Goal: Transaction & Acquisition: Book appointment/travel/reservation

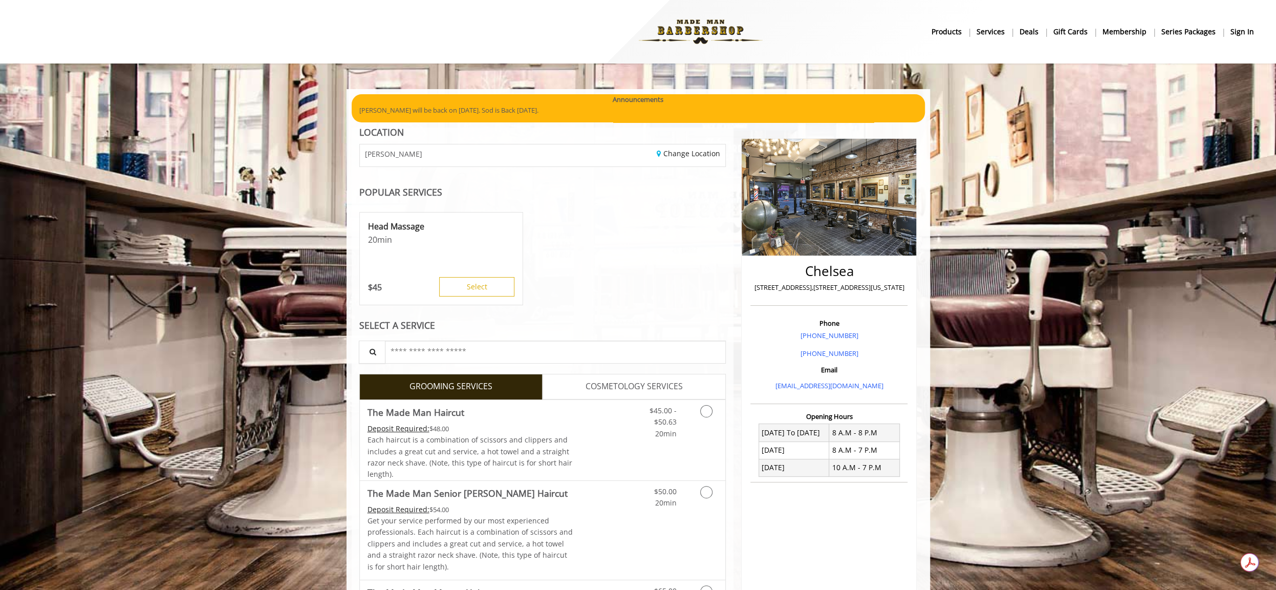
click at [1246, 29] on b "sign in" at bounding box center [1242, 31] width 24 height 11
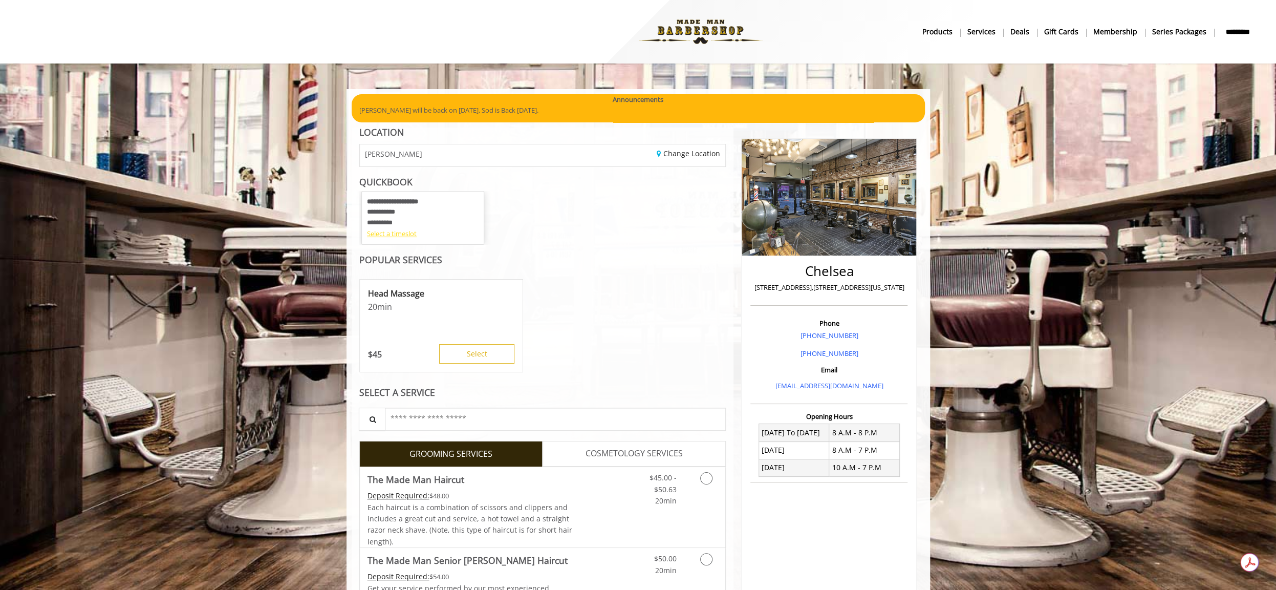
click at [412, 233] on div "Select a timeslot" at bounding box center [423, 233] width 112 height 11
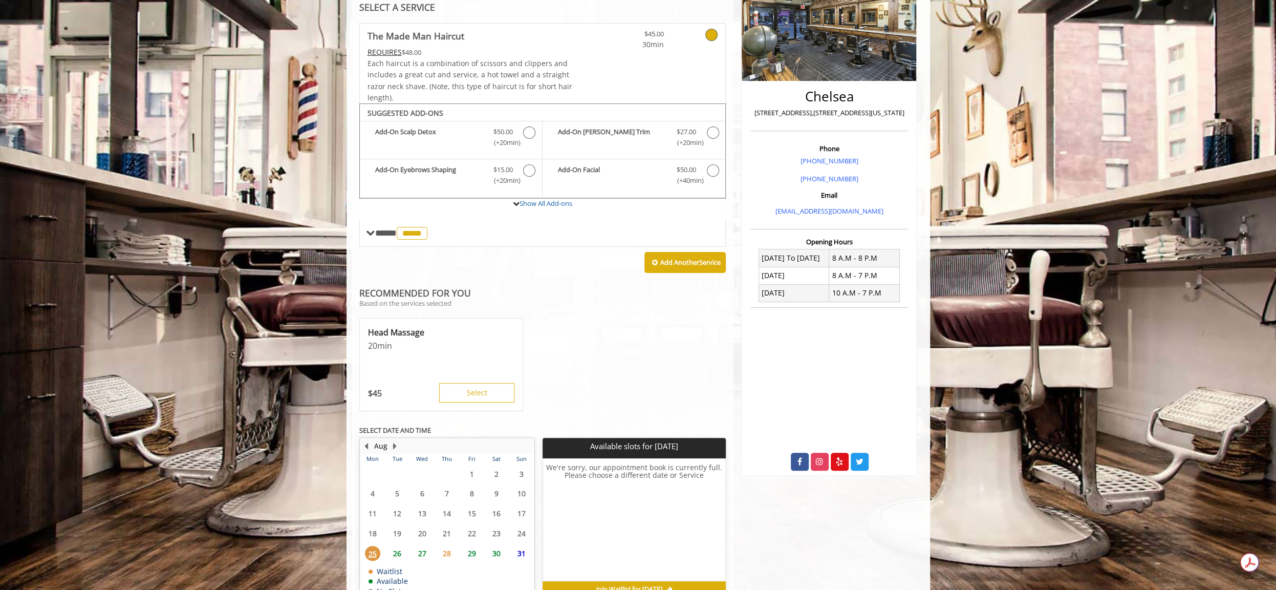
scroll to position [211, 0]
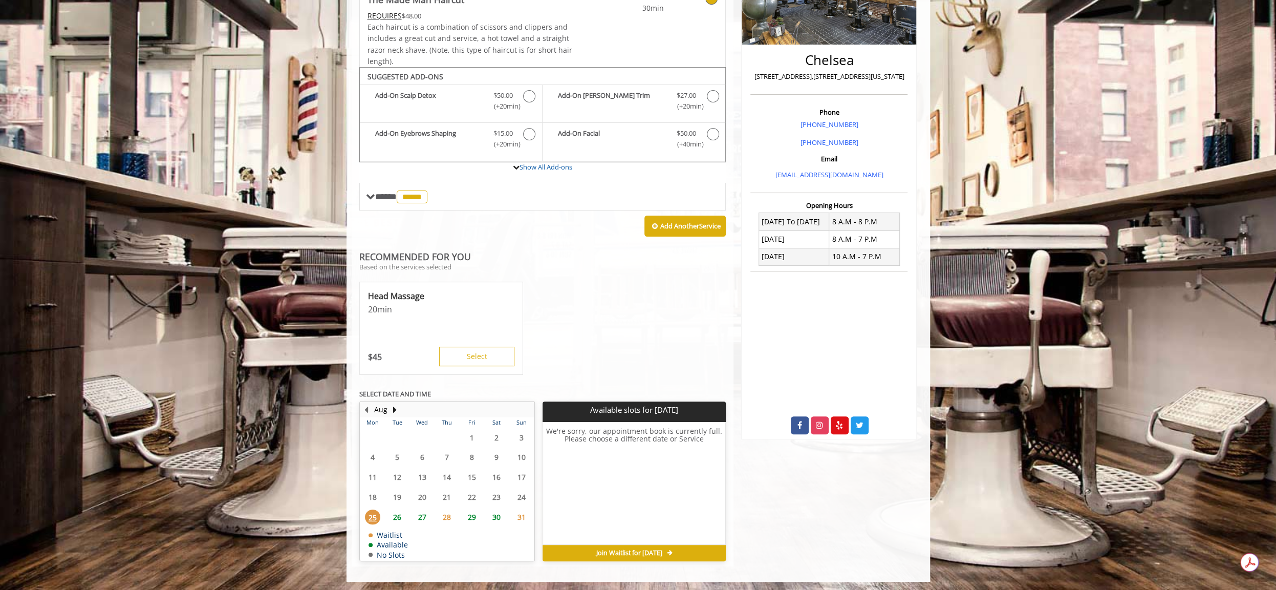
click at [448, 514] on span "28" at bounding box center [446, 516] width 15 height 15
click at [424, 515] on span "27" at bounding box center [422, 516] width 15 height 15
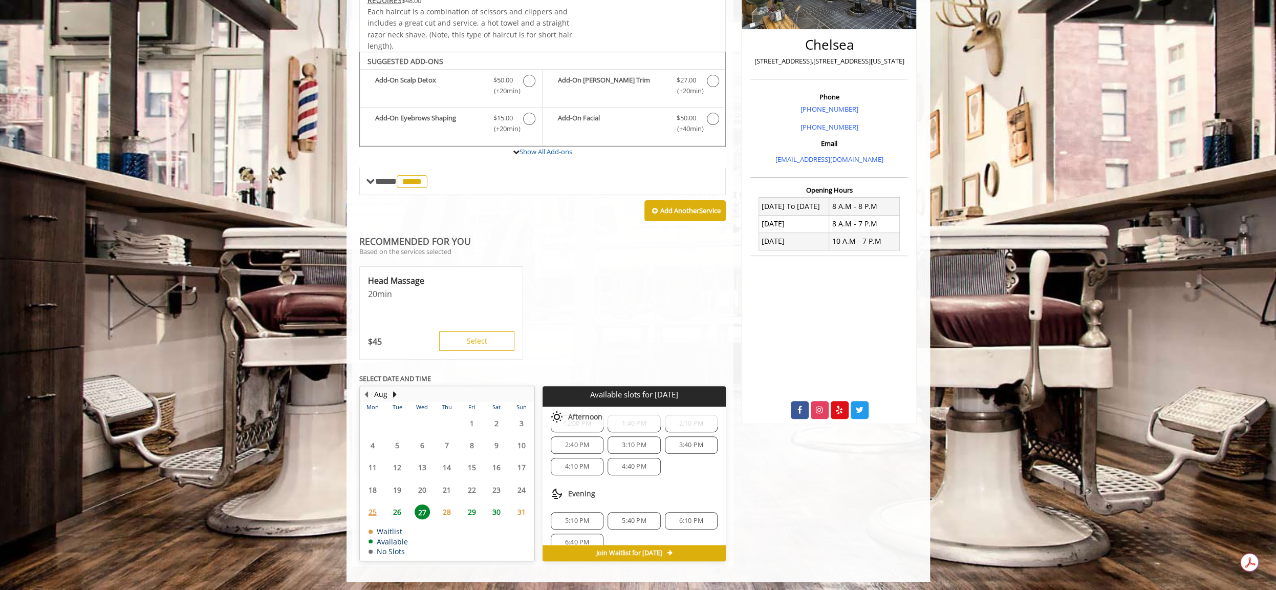
scroll to position [129, 0]
click at [692, 472] on div "Evening" at bounding box center [633, 482] width 183 height 20
drag, startPoint x: 423, startPoint y: 487, endPoint x: 441, endPoint y: 487, distance: 18.4
click at [433, 487] on table "Mon Tue Wed Thu Fri Sat Sun 28 29 30 31 1 2 3 4 5 6 7 8 9 10 11 12 13 14 15 16 …" at bounding box center [446, 481] width 173 height 158
click at [448, 487] on table "Mon Tue Wed Thu Fri Sat Sun 28 29 30 31 1 2 3 4 5 6 7 8 9 10 11 12 13 14 15 16 …" at bounding box center [446, 481] width 173 height 158
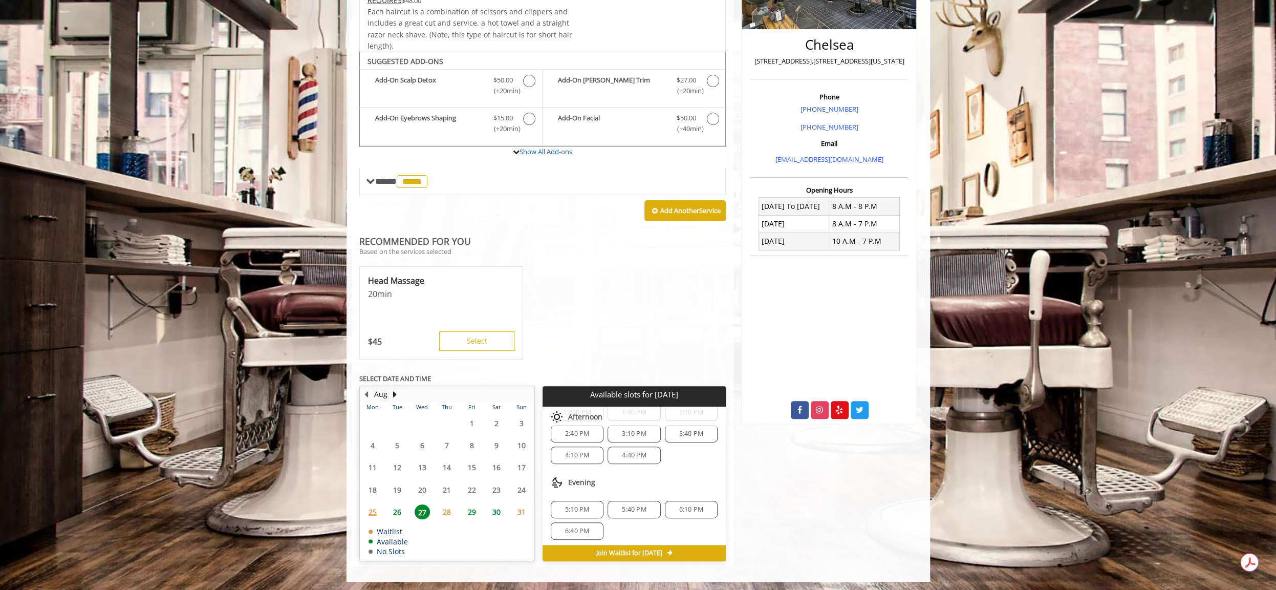
click at [450, 509] on span "28" at bounding box center [446, 511] width 15 height 15
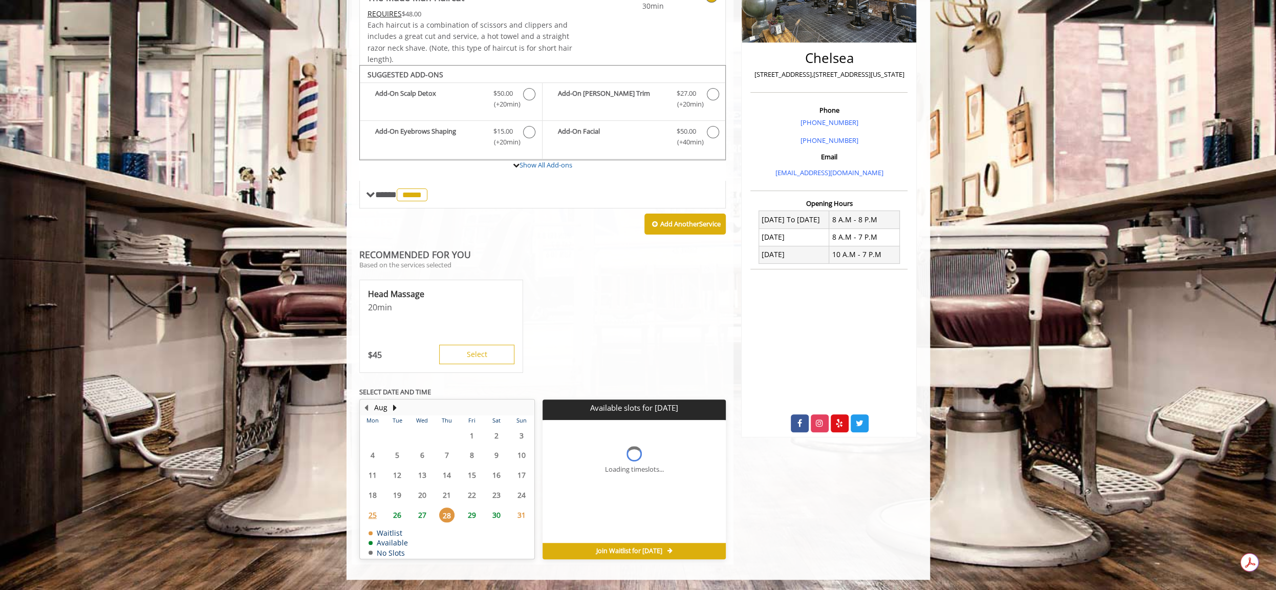
scroll to position [0, 0]
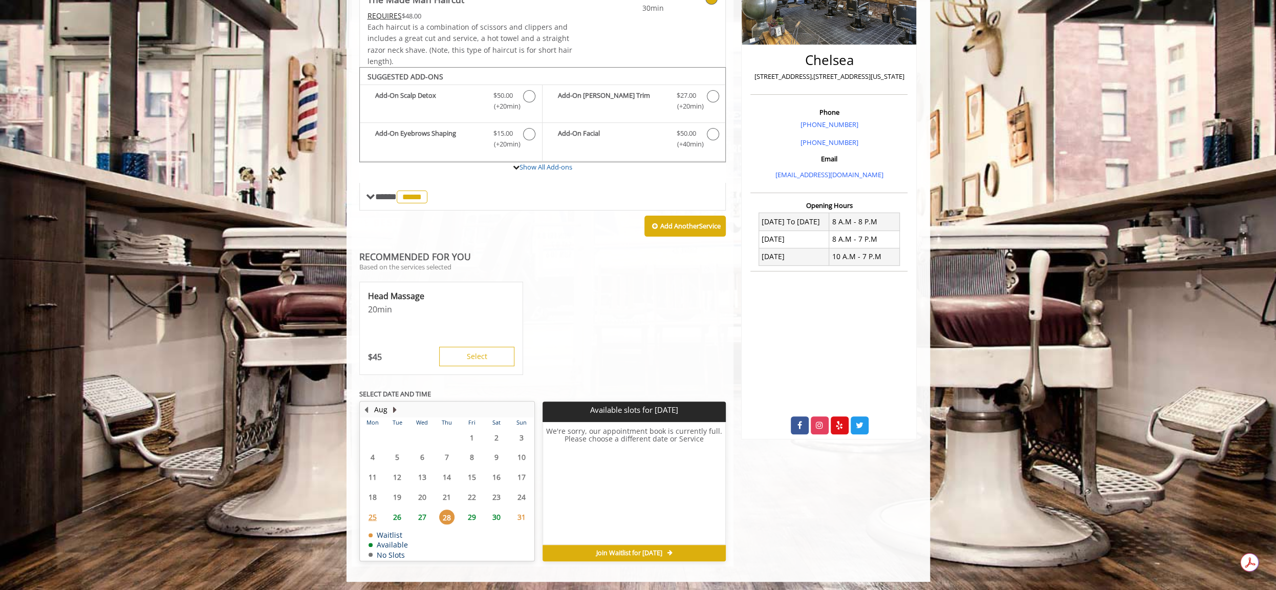
click at [395, 404] on button "Next Month" at bounding box center [395, 409] width 8 height 11
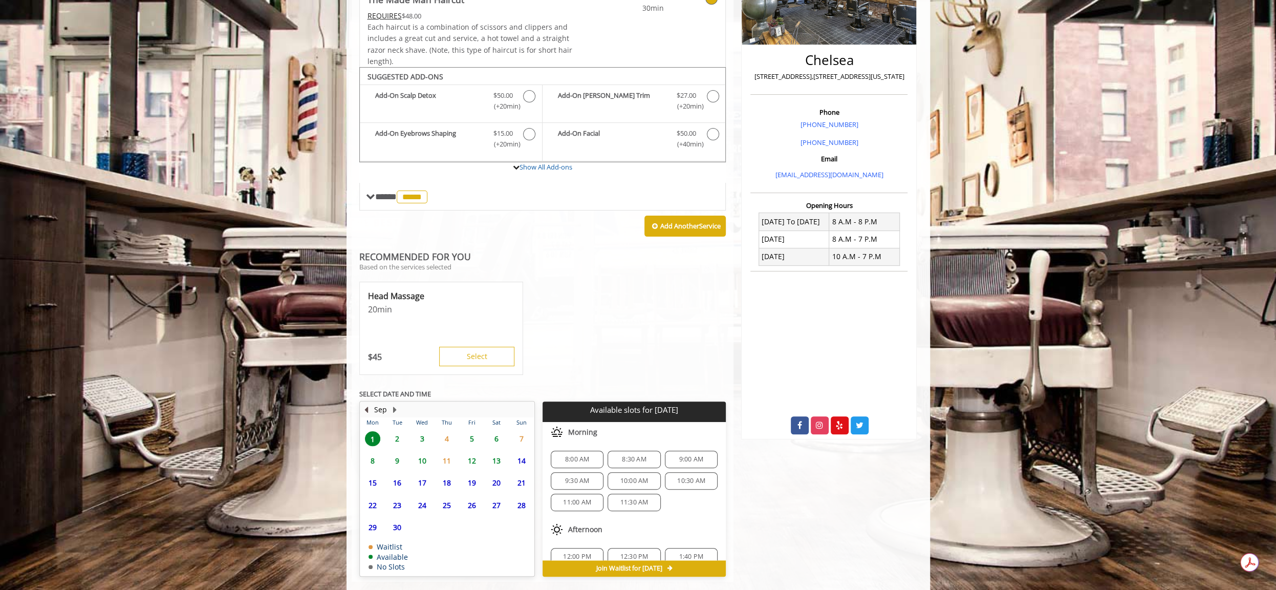
click at [367, 407] on button "Previous Month" at bounding box center [366, 409] width 8 height 11
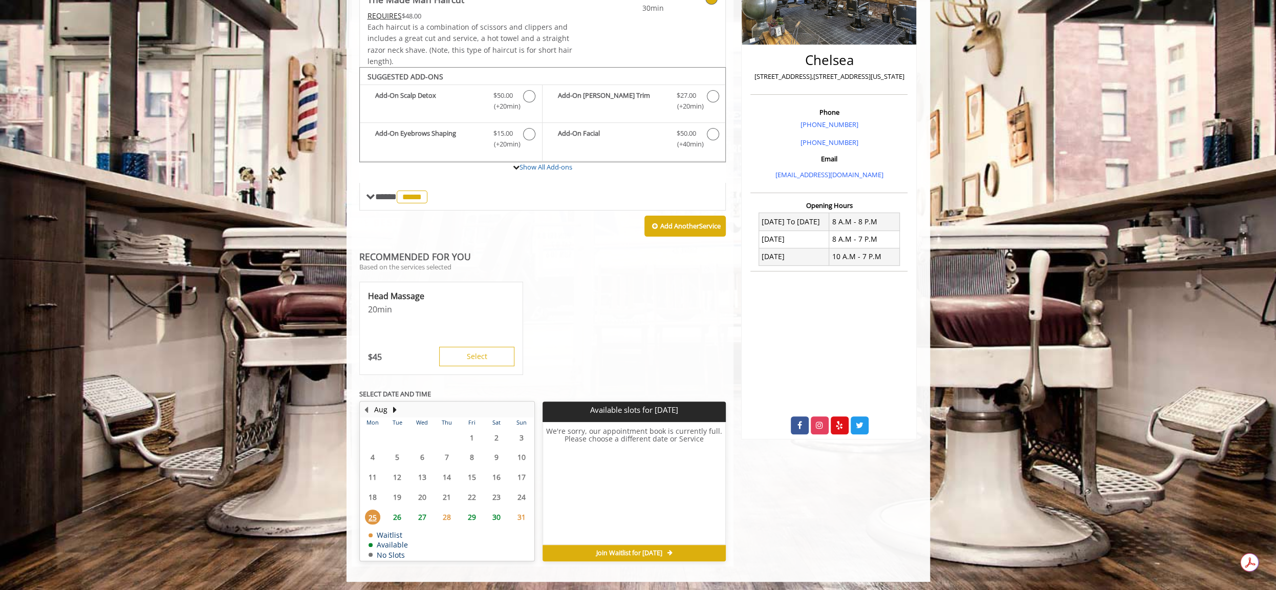
click at [424, 512] on span "27" at bounding box center [422, 516] width 15 height 15
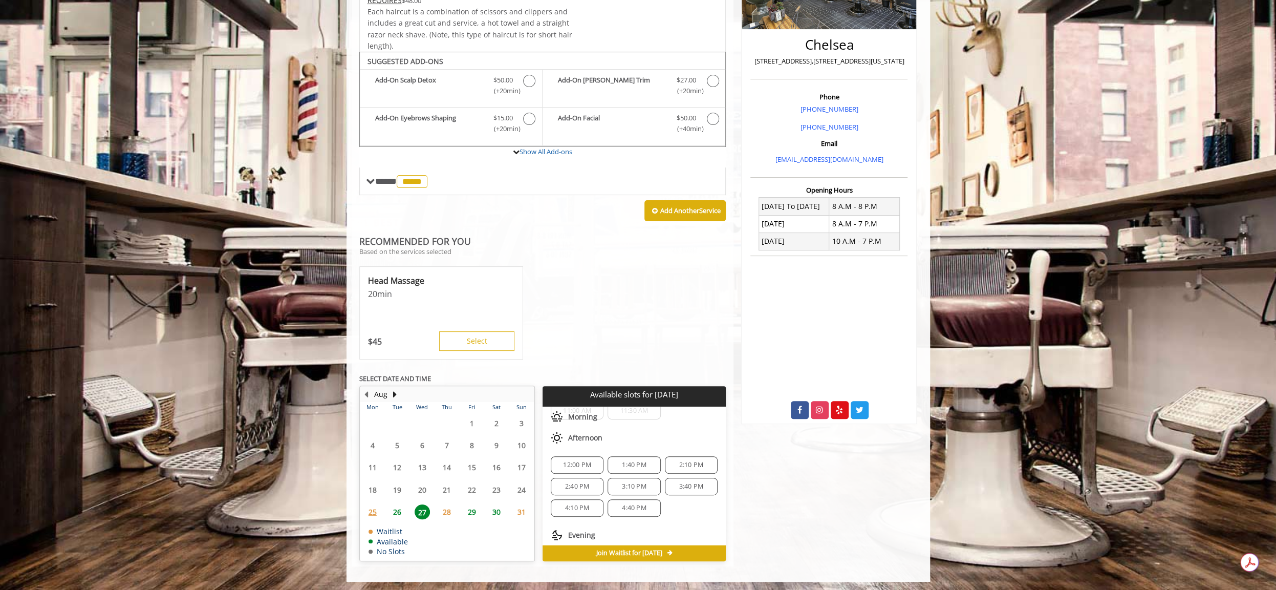
scroll to position [80, 0]
click at [584, 457] on span "12:00 PM" at bounding box center [577, 461] width 28 height 8
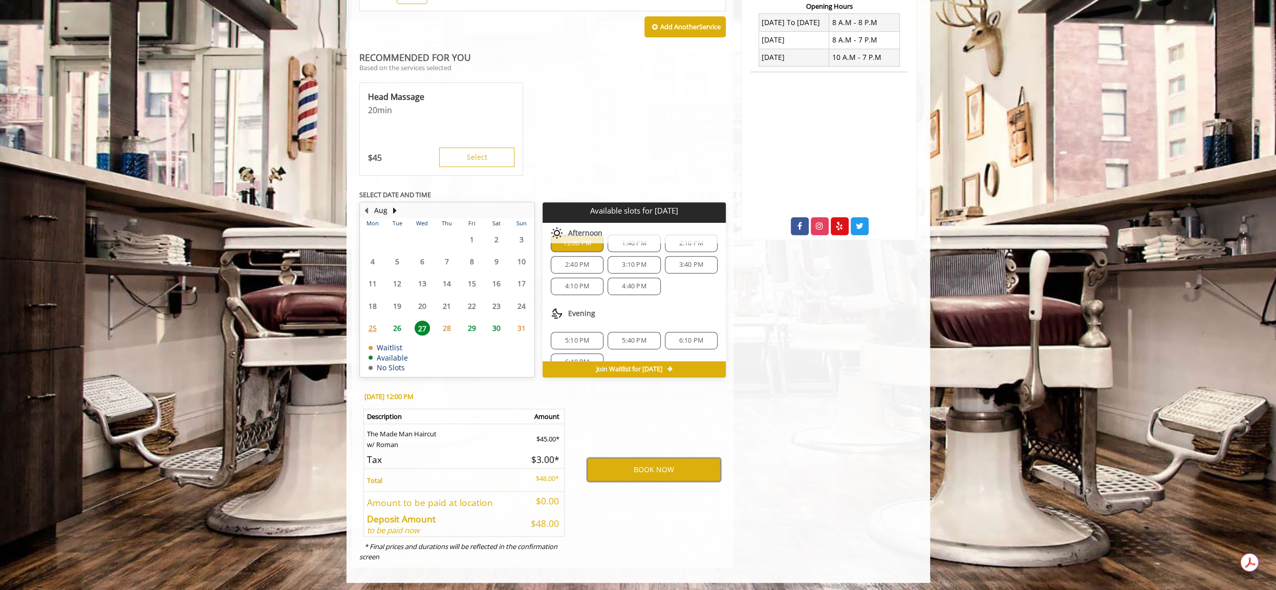
scroll to position [117, 0]
click at [659, 466] on button "BOOK NOW" at bounding box center [654, 469] width 134 height 24
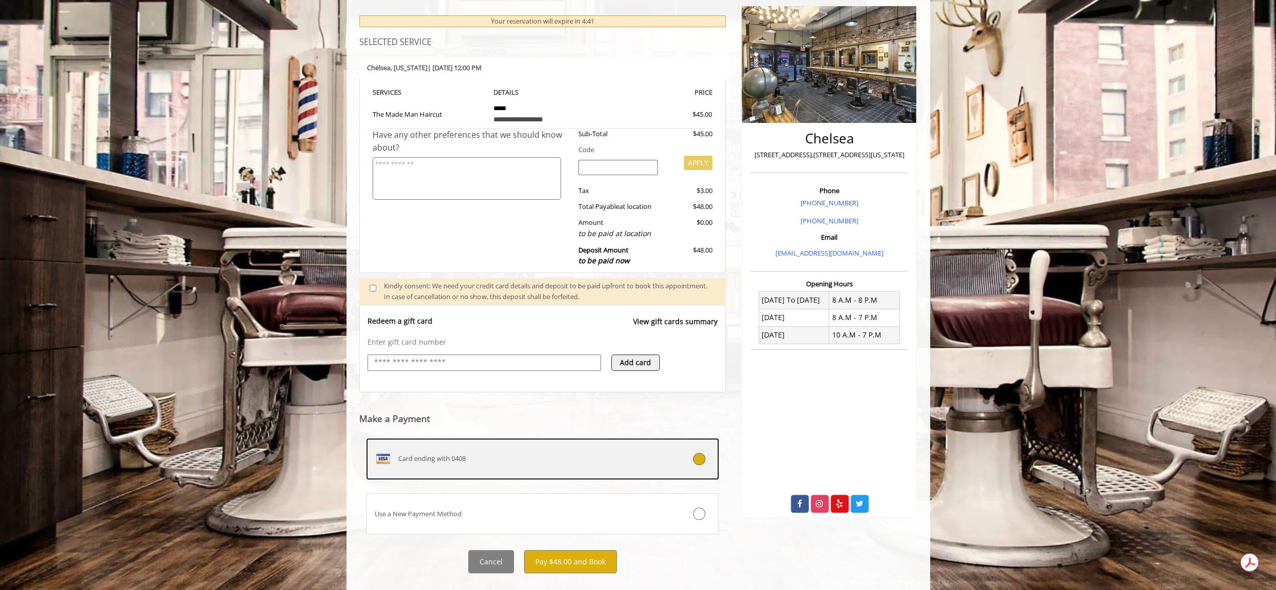
scroll to position [150, 0]
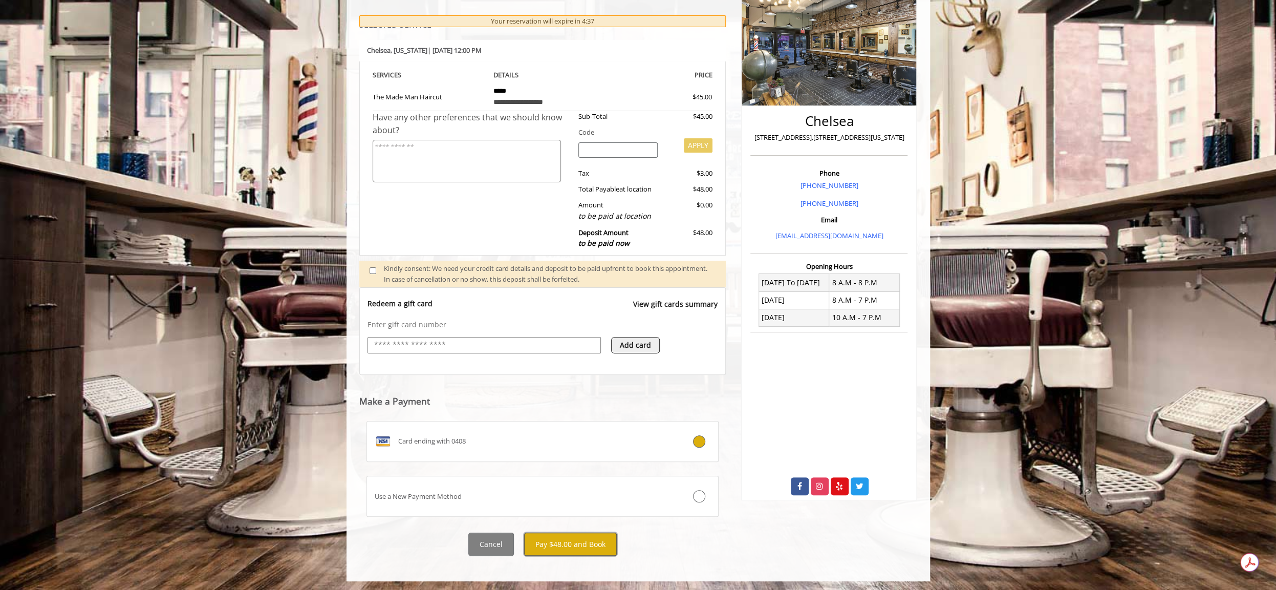
click at [593, 544] on button "Pay $48.00 and Book" at bounding box center [570, 543] width 93 height 23
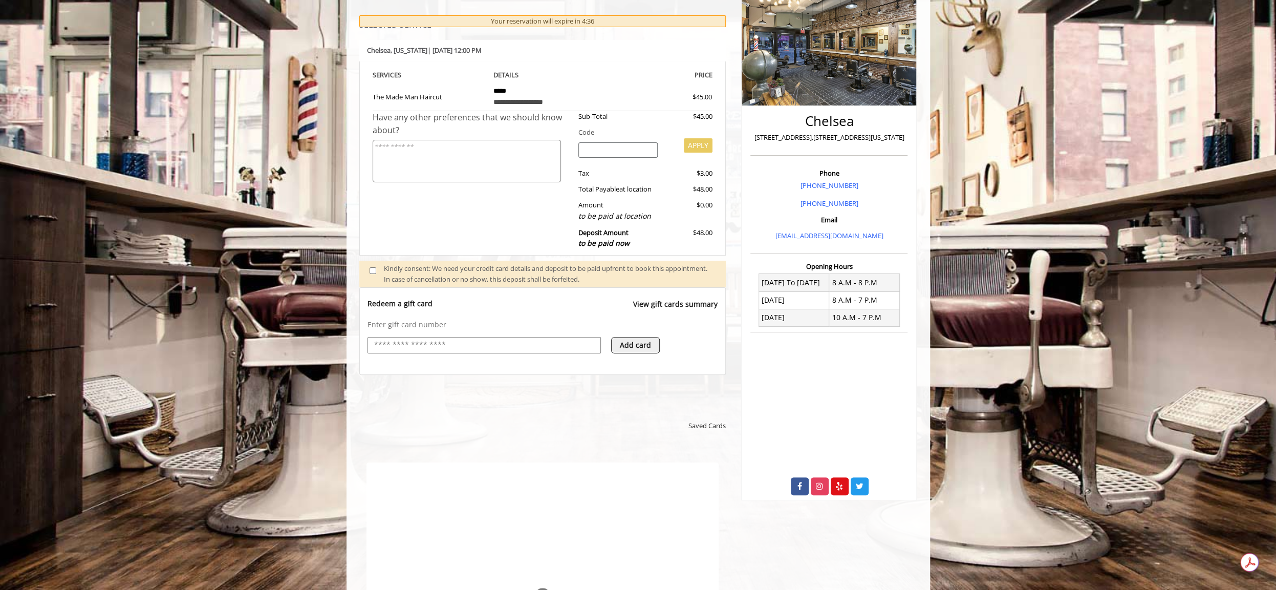
scroll to position [0, 0]
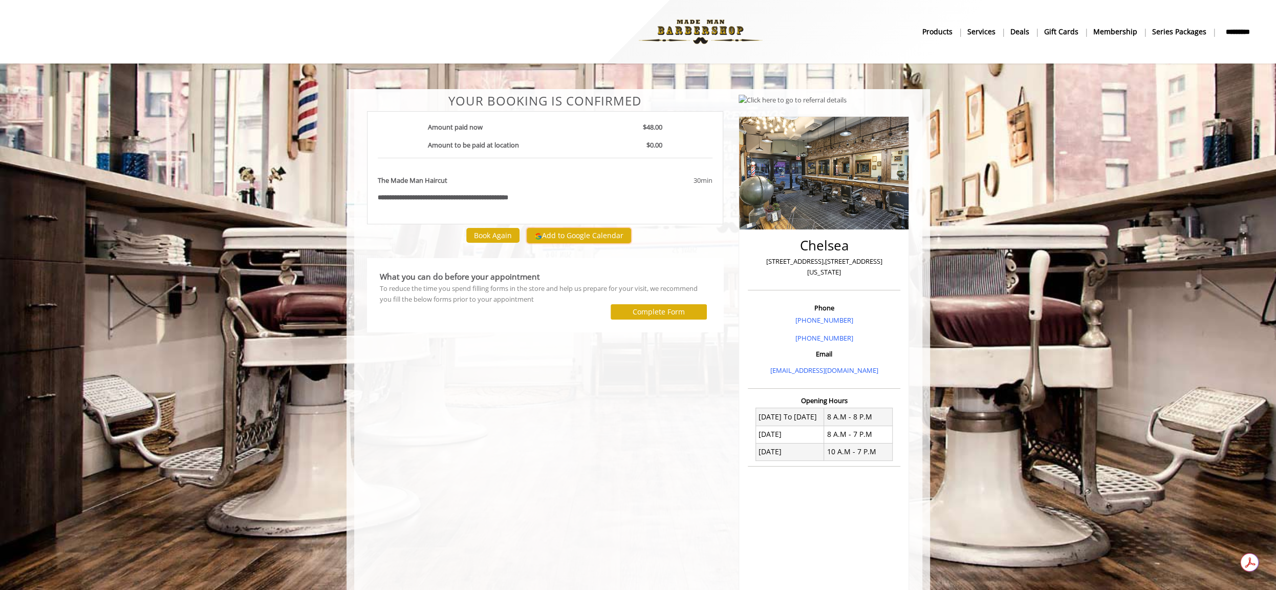
click at [609, 238] on button "Add to Google Calendar" at bounding box center [579, 235] width 104 height 15
click at [1236, 35] on b "*********" at bounding box center [1237, 31] width 33 height 11
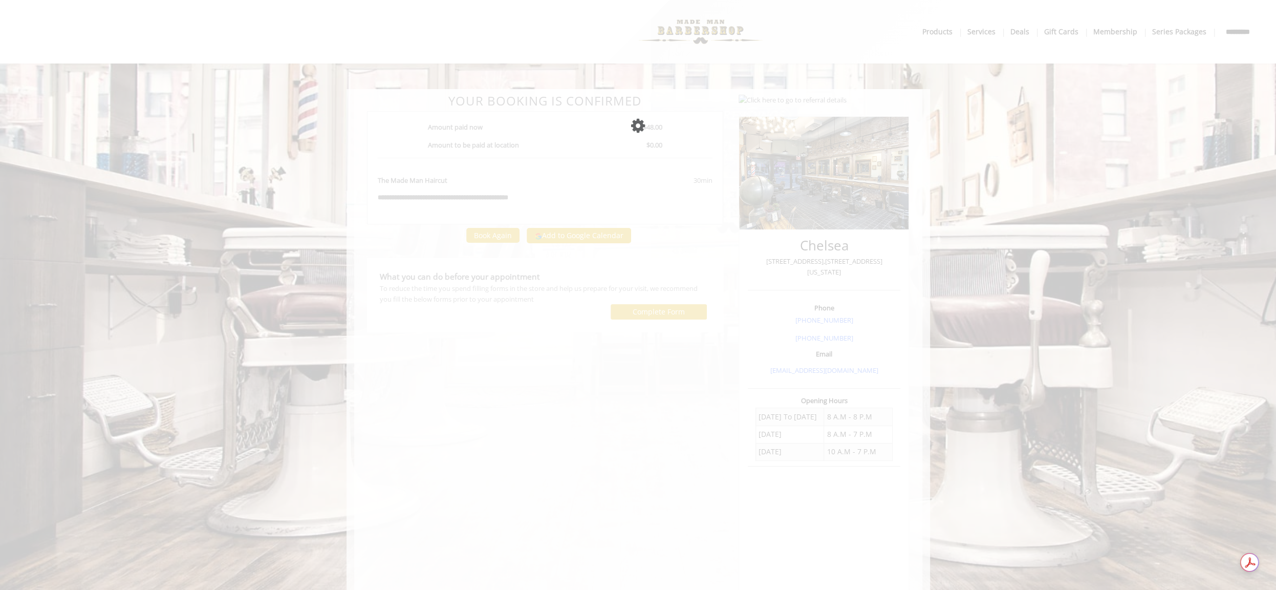
select select "***"
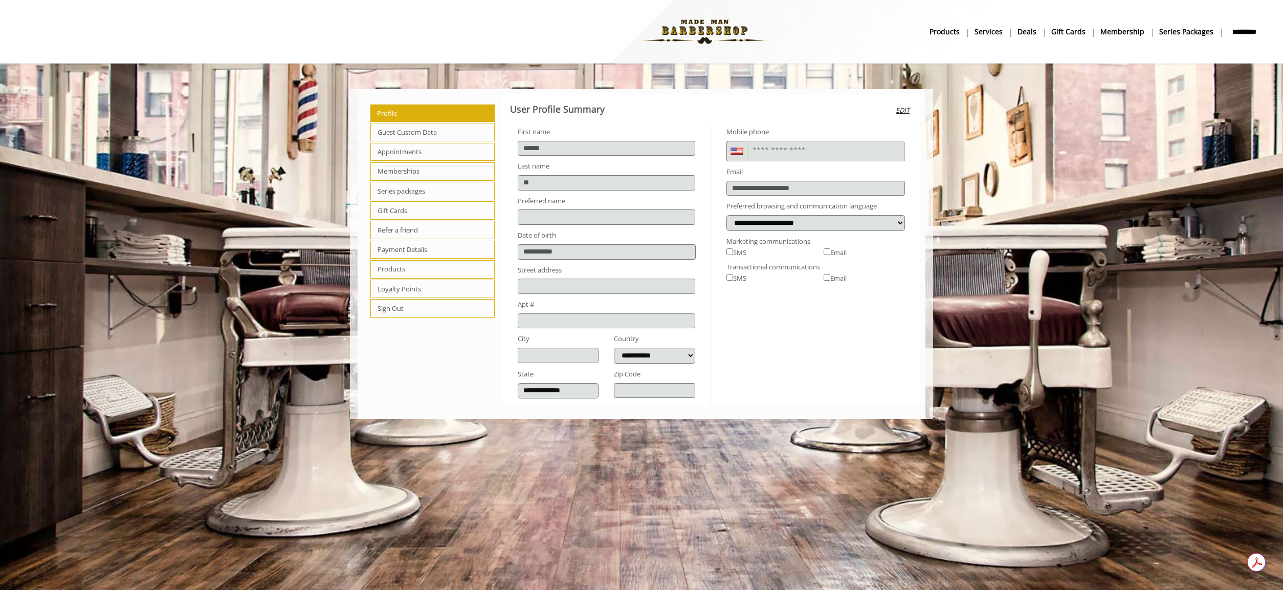
click at [429, 150] on span "Appointments" at bounding box center [433, 152] width 124 height 18
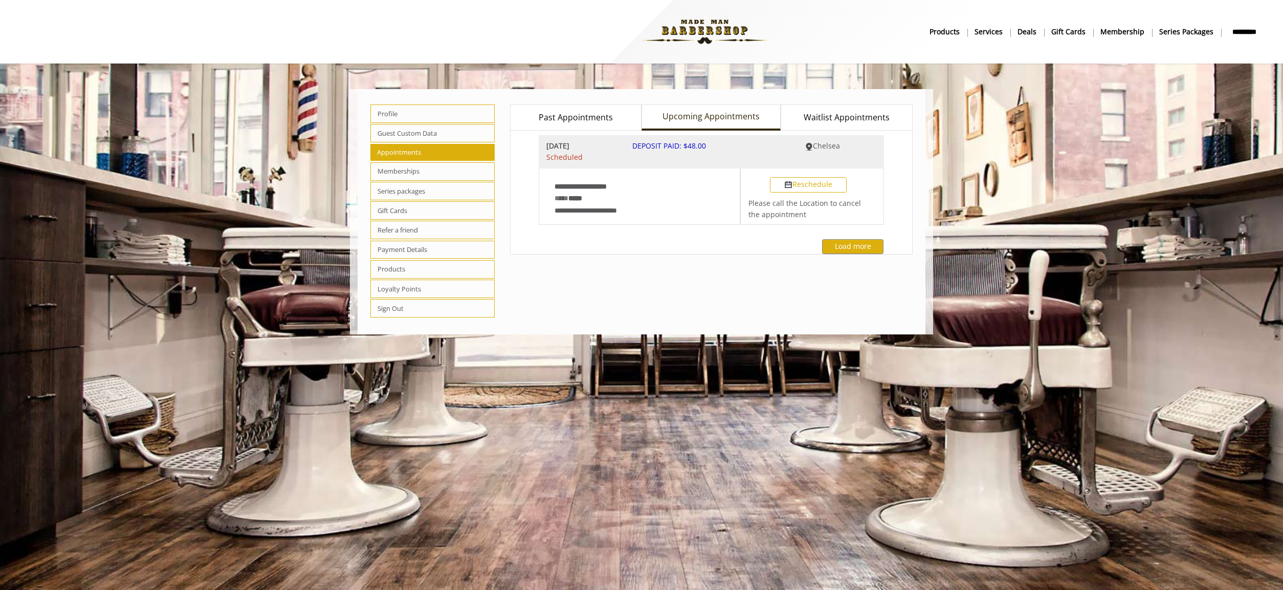
click at [1242, 30] on b "*********" at bounding box center [1245, 31] width 33 height 11
